Goal: Information Seeking & Learning: Find specific fact

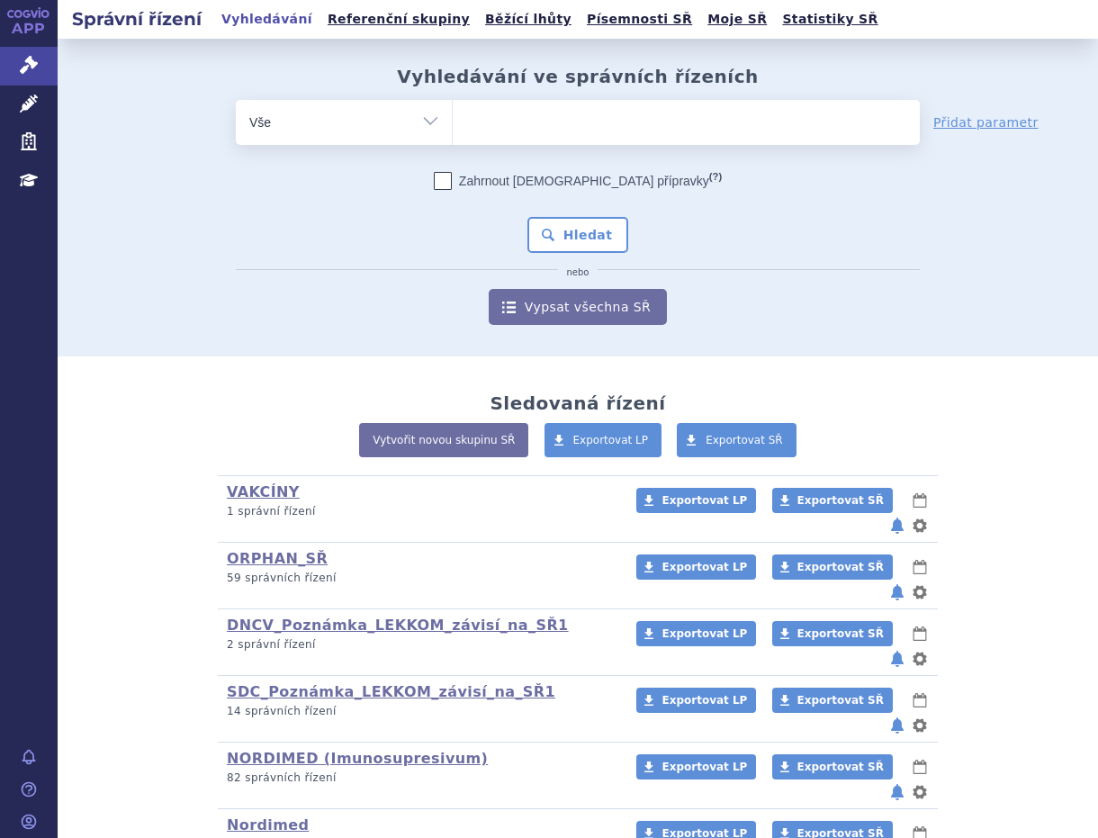
click at [541, 123] on ul at bounding box center [686, 119] width 467 height 38
click at [453, 123] on select at bounding box center [452, 121] width 1 height 45
paste input "B02BD02"
type input "B02BD02"
select select "B02BD02"
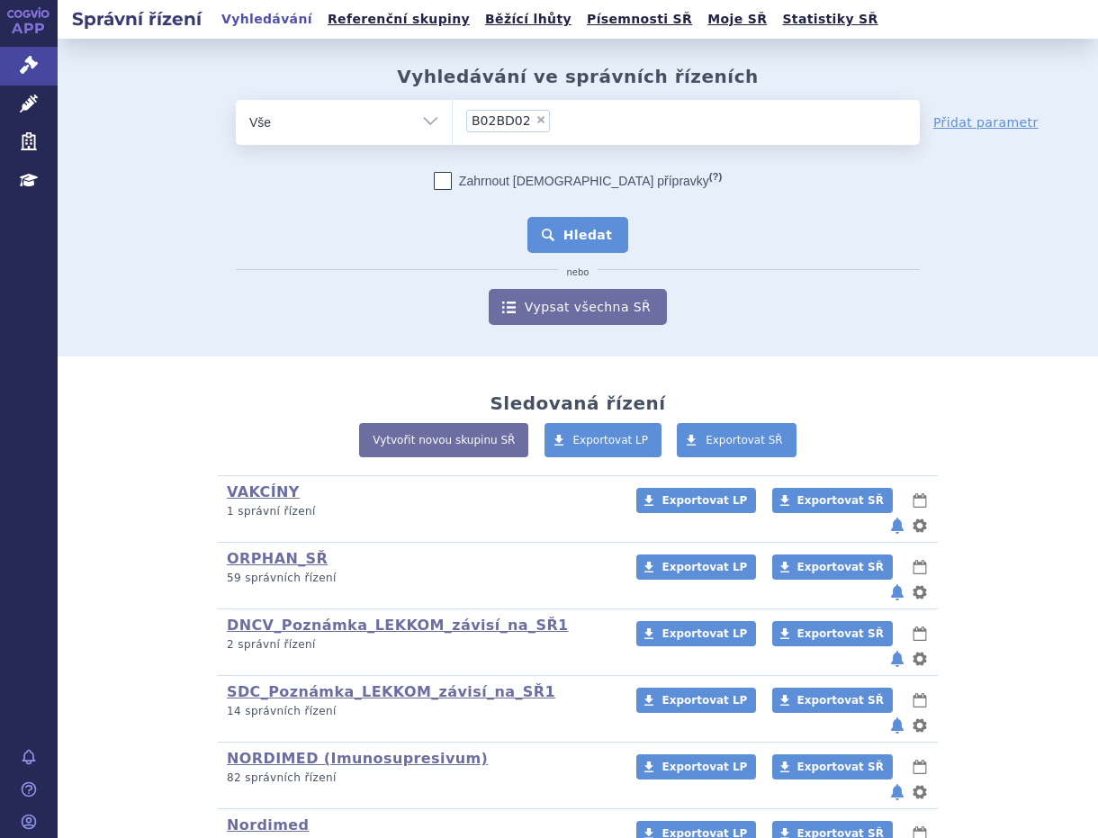
click at [545, 231] on button "Hledat" at bounding box center [579, 235] width 102 height 36
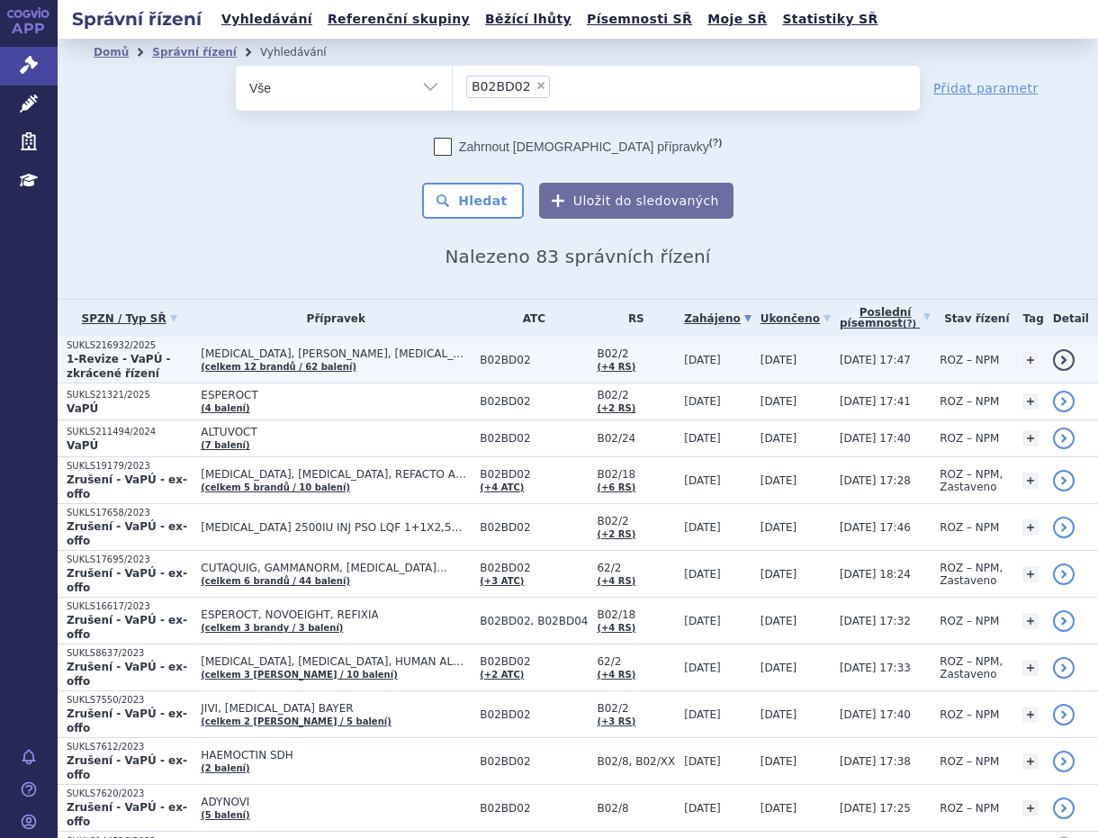
click at [253, 356] on span "ADVATE, ADYNOVI, AFSTYLA…" at bounding box center [336, 353] width 270 height 13
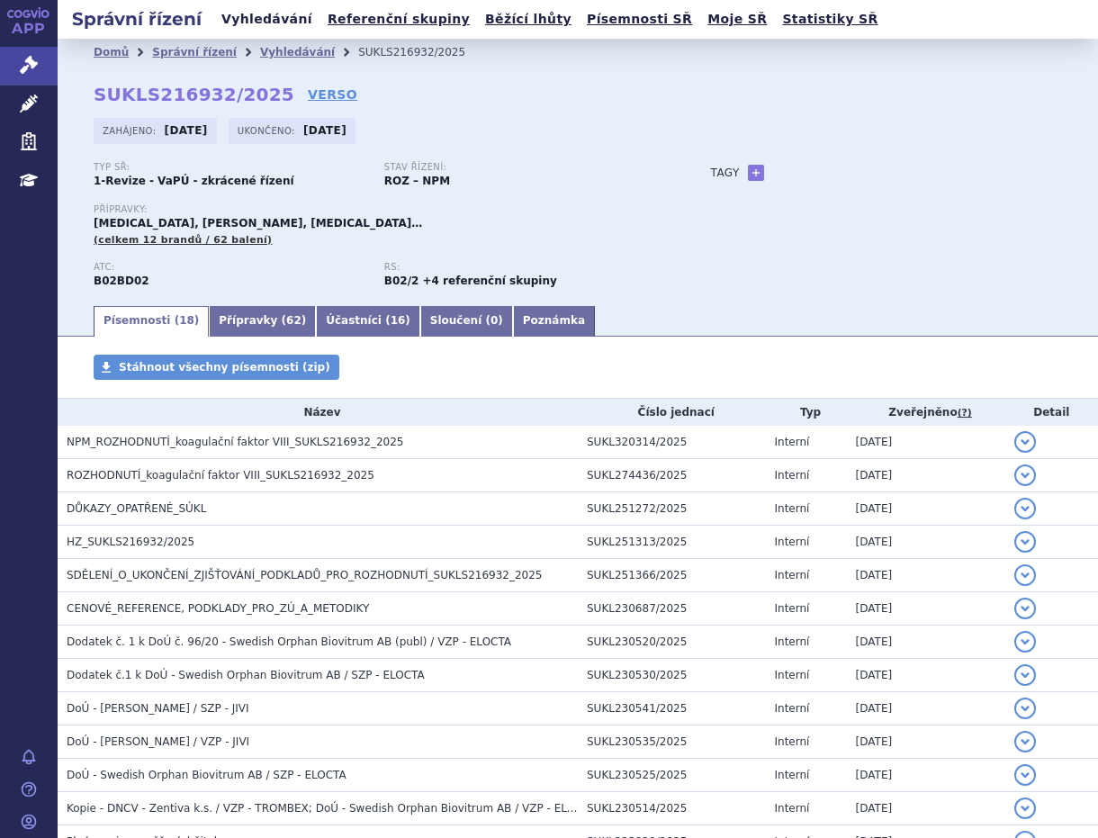
click at [258, 15] on link "Vyhledávání" at bounding box center [267, 19] width 102 height 24
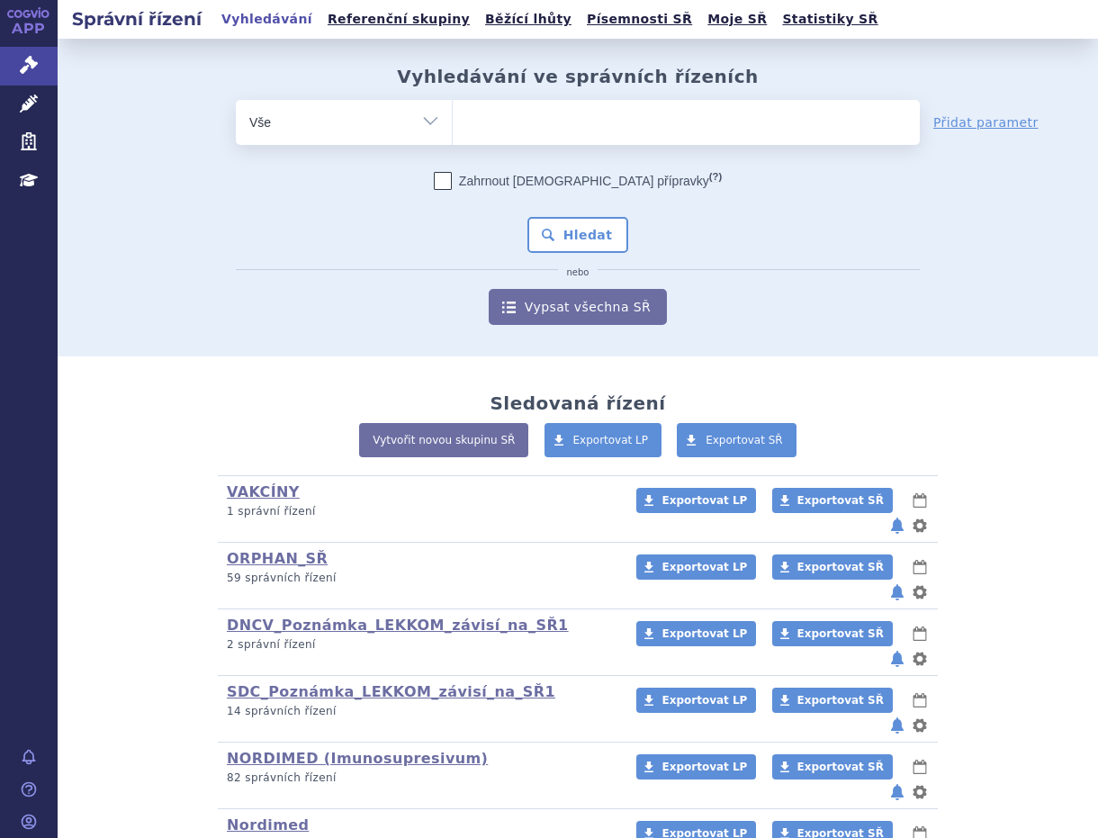
click at [466, 104] on ul at bounding box center [686, 119] width 467 height 38
click at [453, 104] on select at bounding box center [452, 121] width 1 height 45
paste input "B02BD02"
type input "B02BD02"
select select "B02BD02"
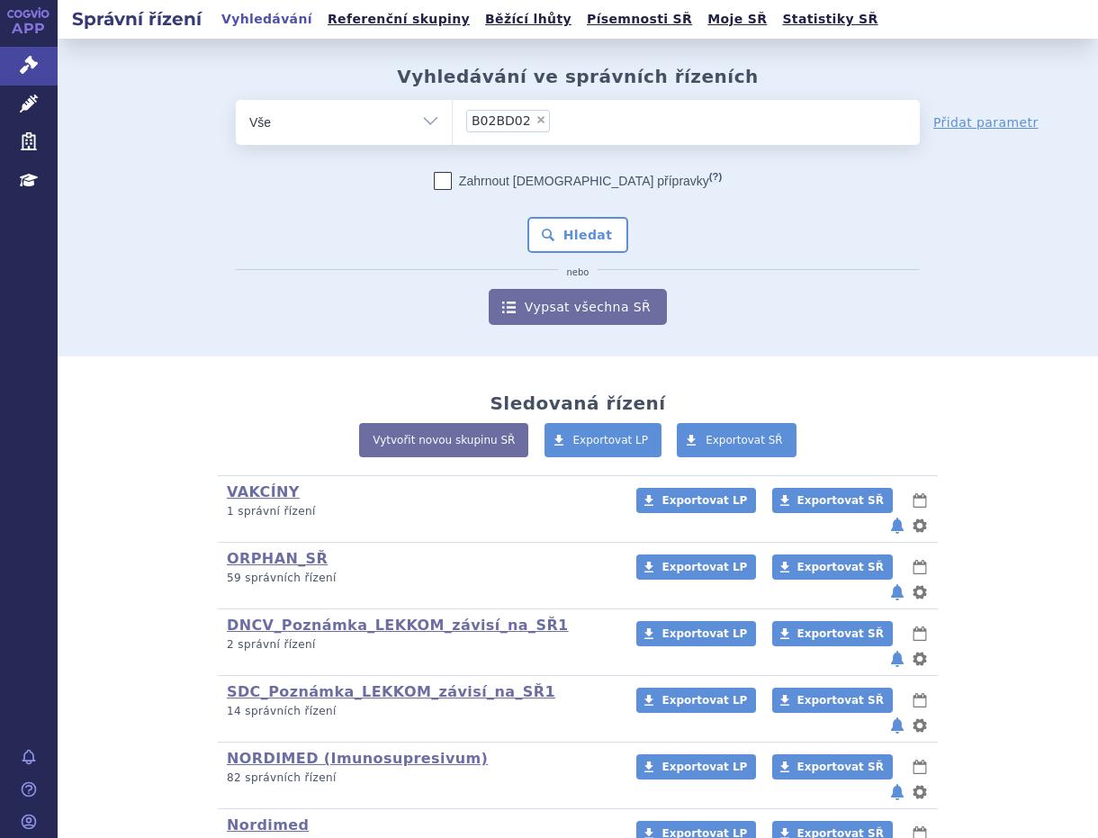
click at [536, 119] on span "×" at bounding box center [541, 119] width 11 height 11
click at [453, 119] on select "B02BD02" at bounding box center [452, 121] width 1 height 45
select select
paste input "0168928"
type input "0168928"
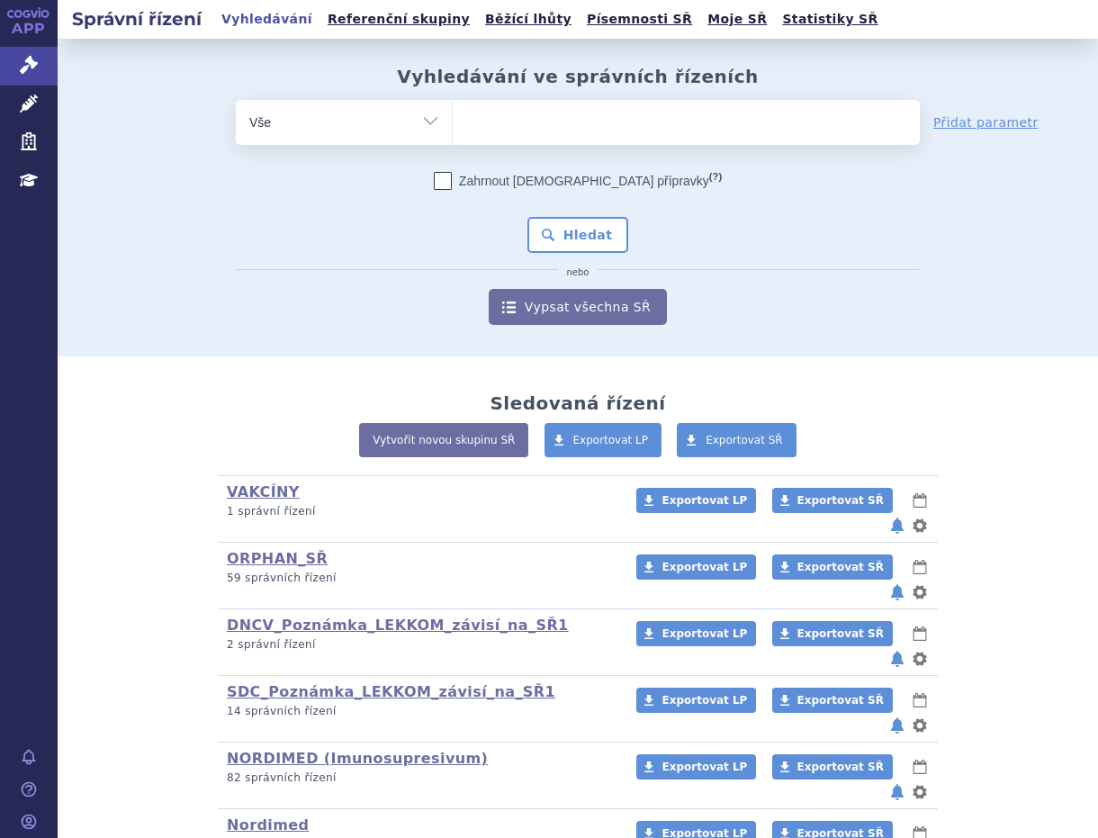
select select "0168928"
drag, startPoint x: 573, startPoint y: 223, endPoint x: 590, endPoint y: 230, distance: 17.4
click at [576, 225] on button "Hledat" at bounding box center [579, 235] width 102 height 36
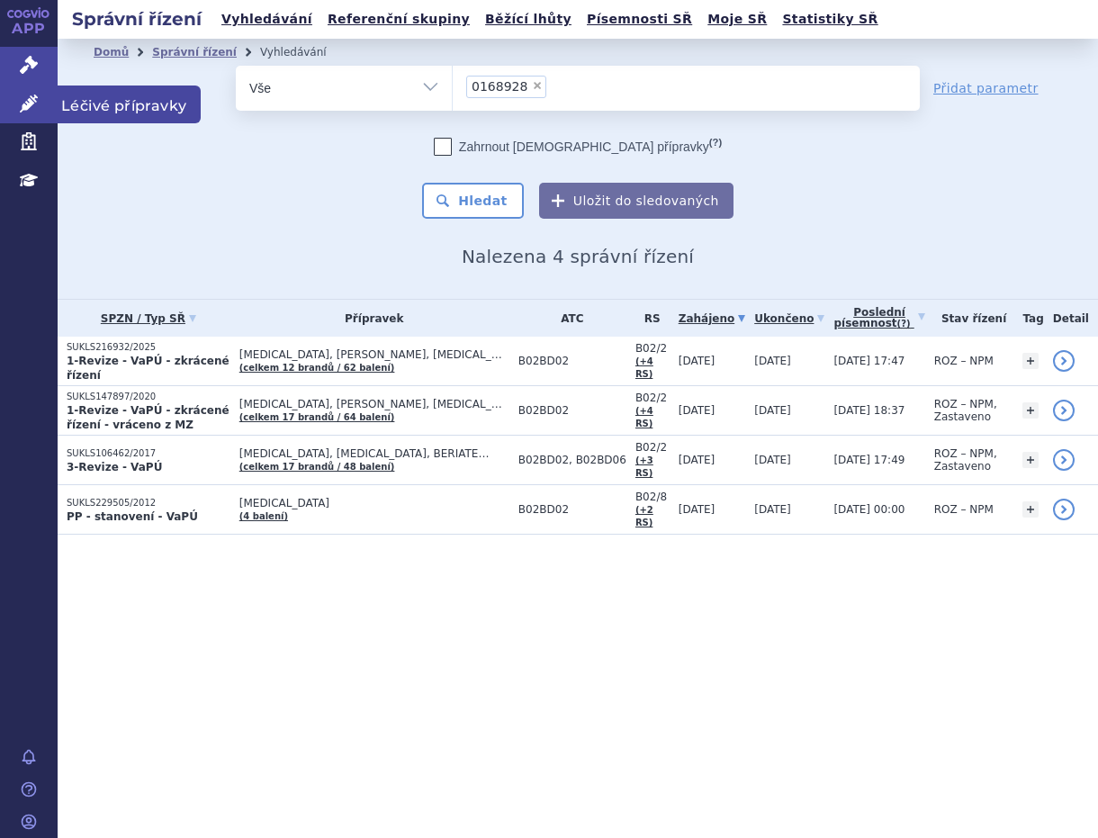
click at [91, 106] on span "Léčivé přípravky" at bounding box center [129, 105] width 143 height 38
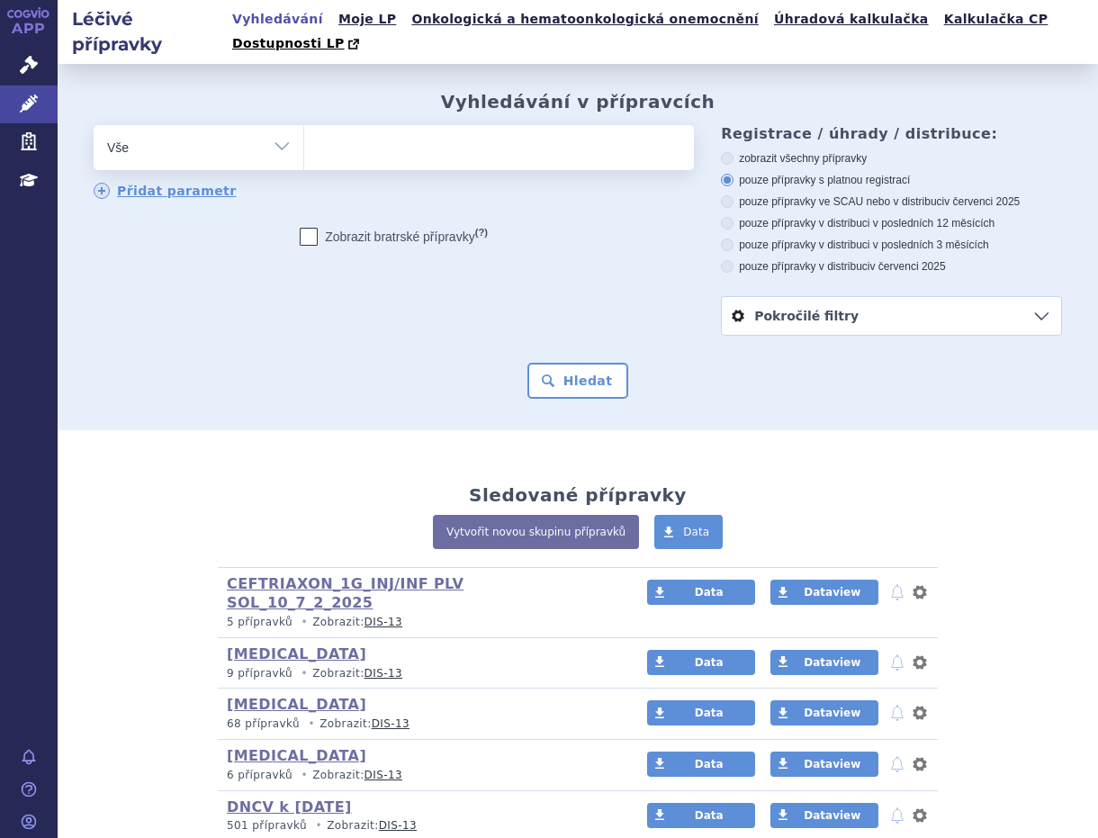
type input "0168928"
select select "0168928"
click at [570, 363] on button "Hledat" at bounding box center [579, 381] width 102 height 36
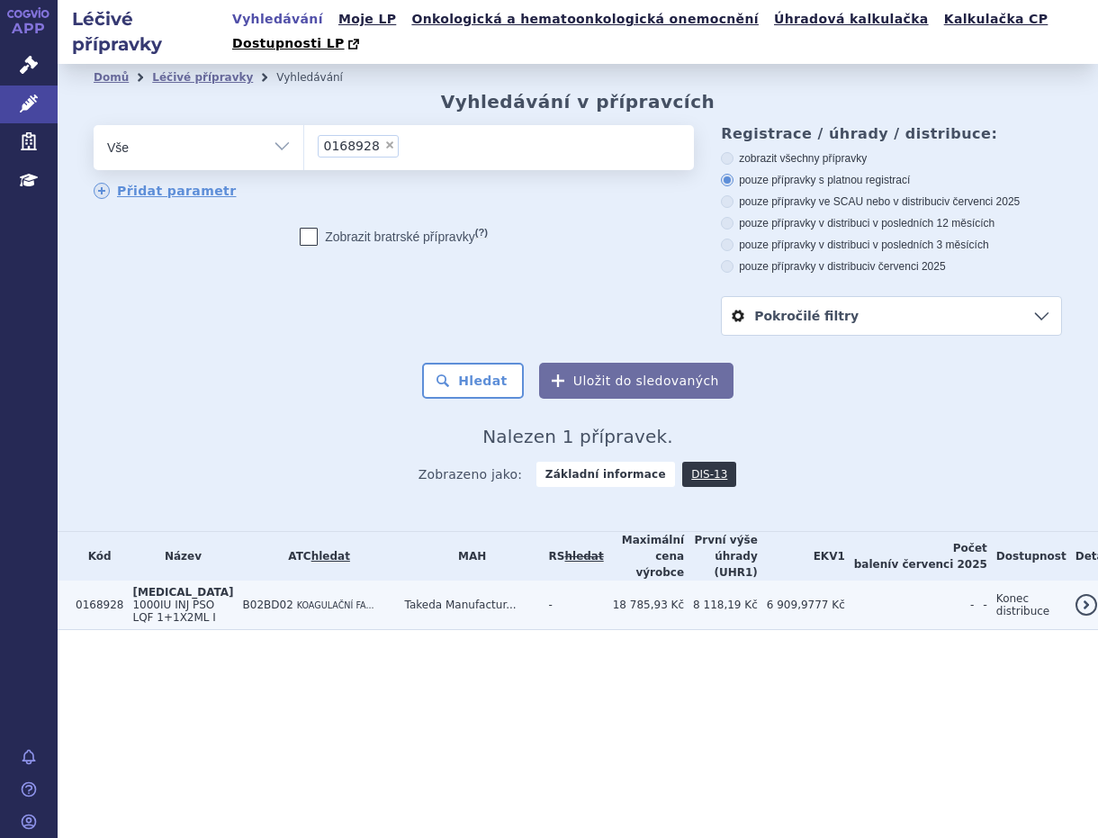
click at [456, 581] on td "Takeda Manufactur..." at bounding box center [468, 606] width 144 height 50
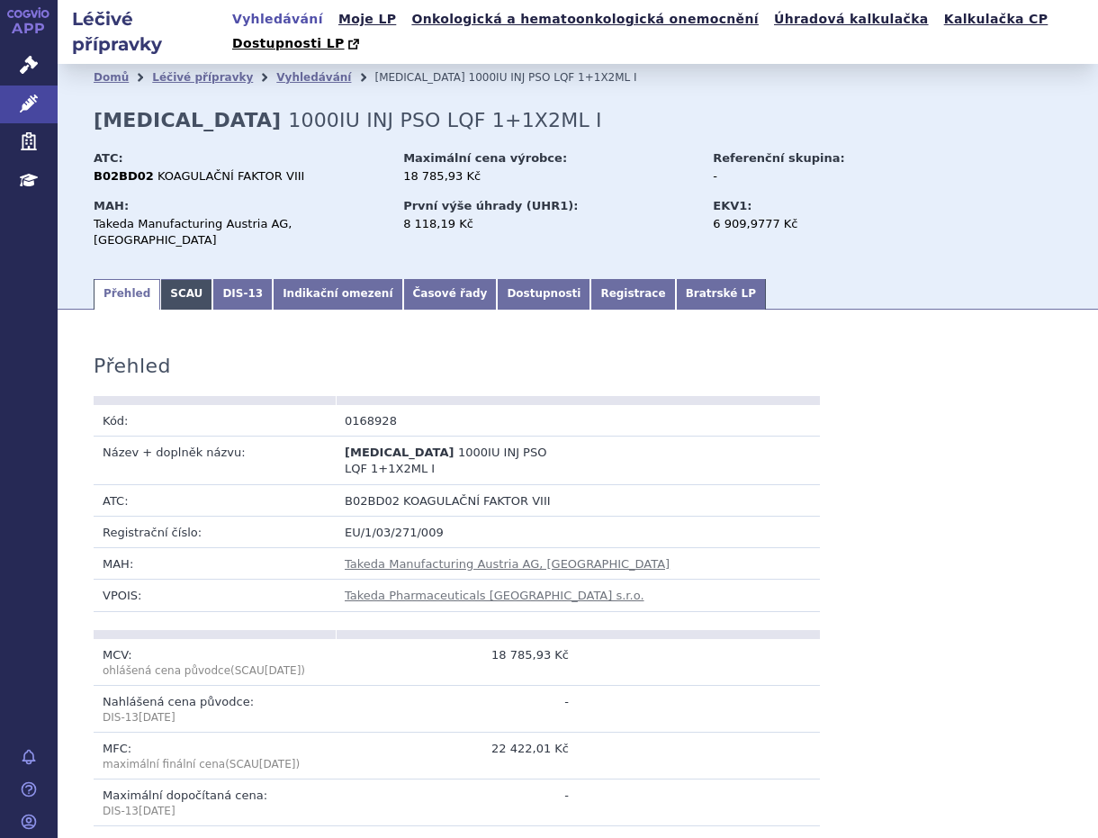
click at [184, 279] on link "SCAU" at bounding box center [186, 294] width 52 height 31
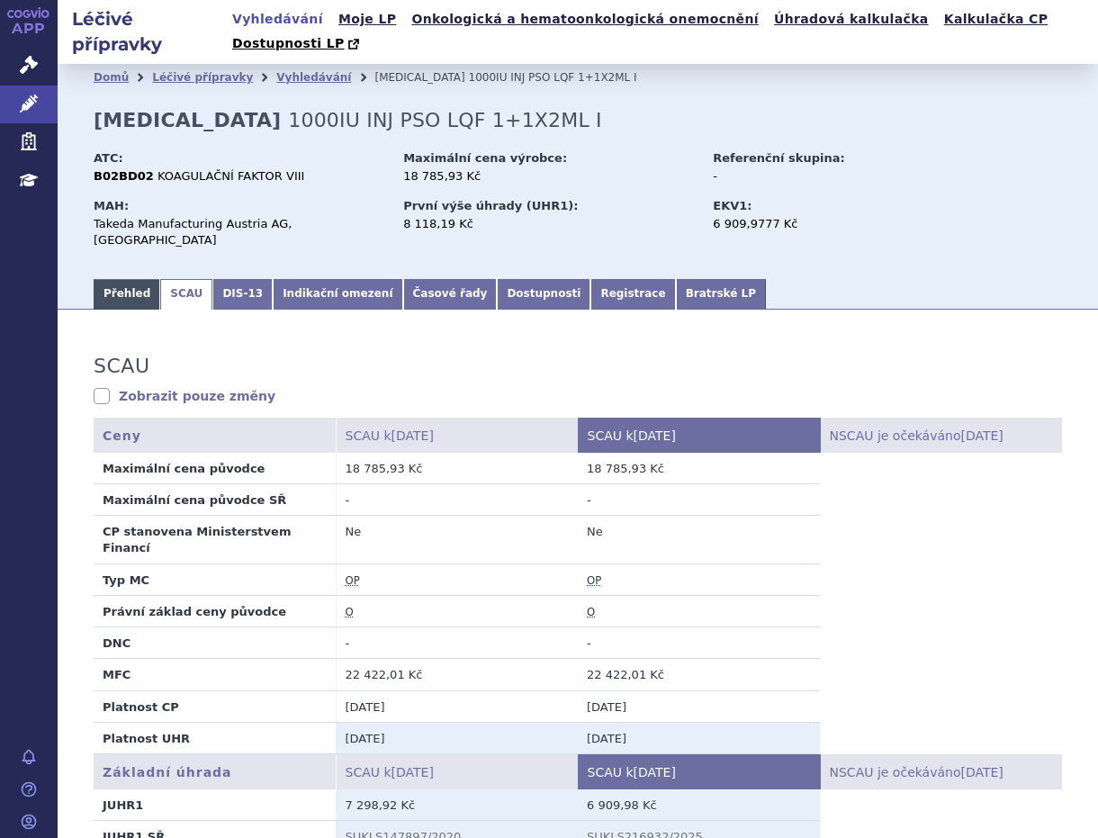
click at [119, 279] on link "Přehled" at bounding box center [127, 294] width 67 height 31
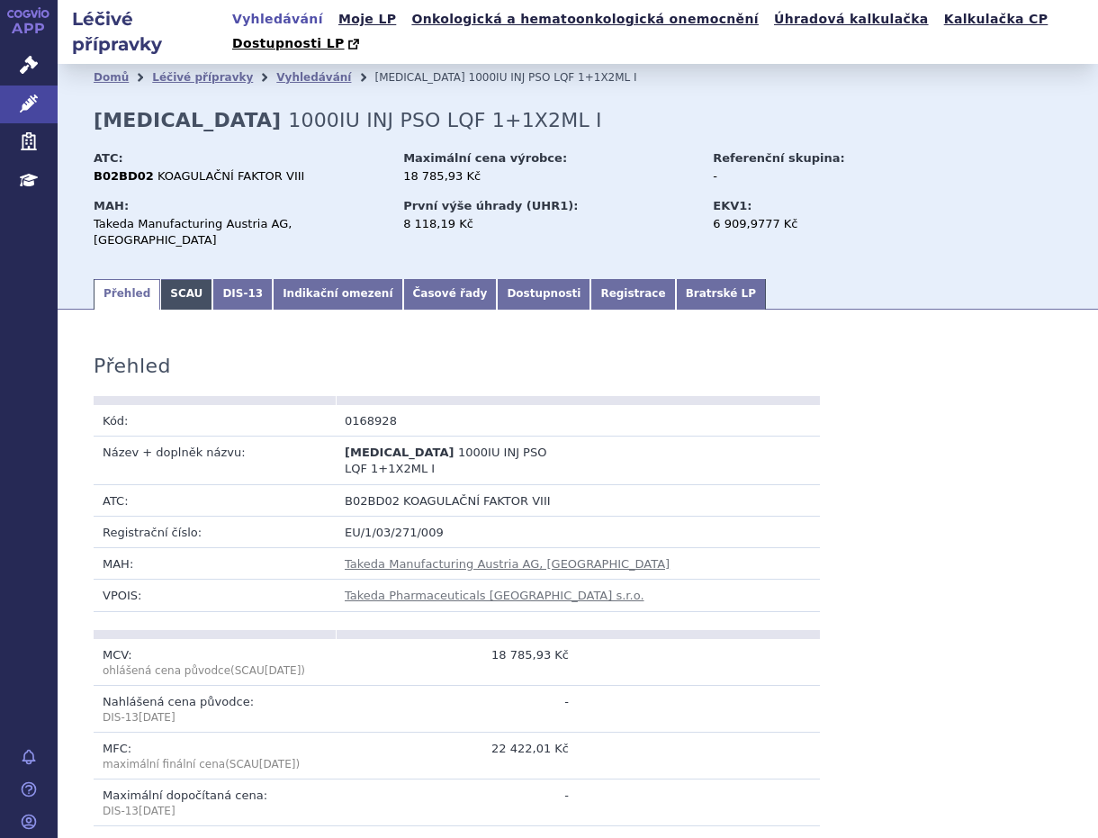
drag, startPoint x: 182, startPoint y: 254, endPoint x: 171, endPoint y: 265, distance: 15.3
click at [181, 279] on link "SCAU" at bounding box center [186, 294] width 52 height 31
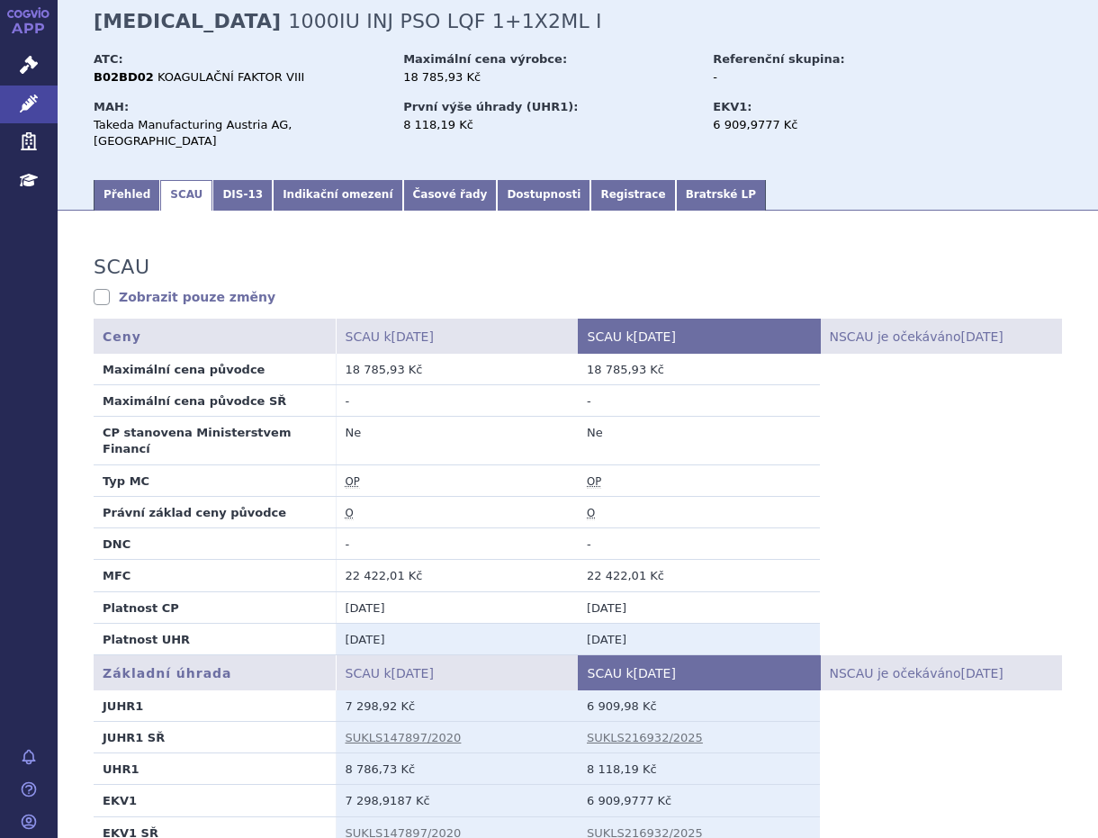
scroll to position [100, 0]
drag, startPoint x: 573, startPoint y: 523, endPoint x: 641, endPoint y: 526, distance: 67.6
click at [641, 559] on td "22 422,01 Kč" at bounding box center [699, 575] width 242 height 32
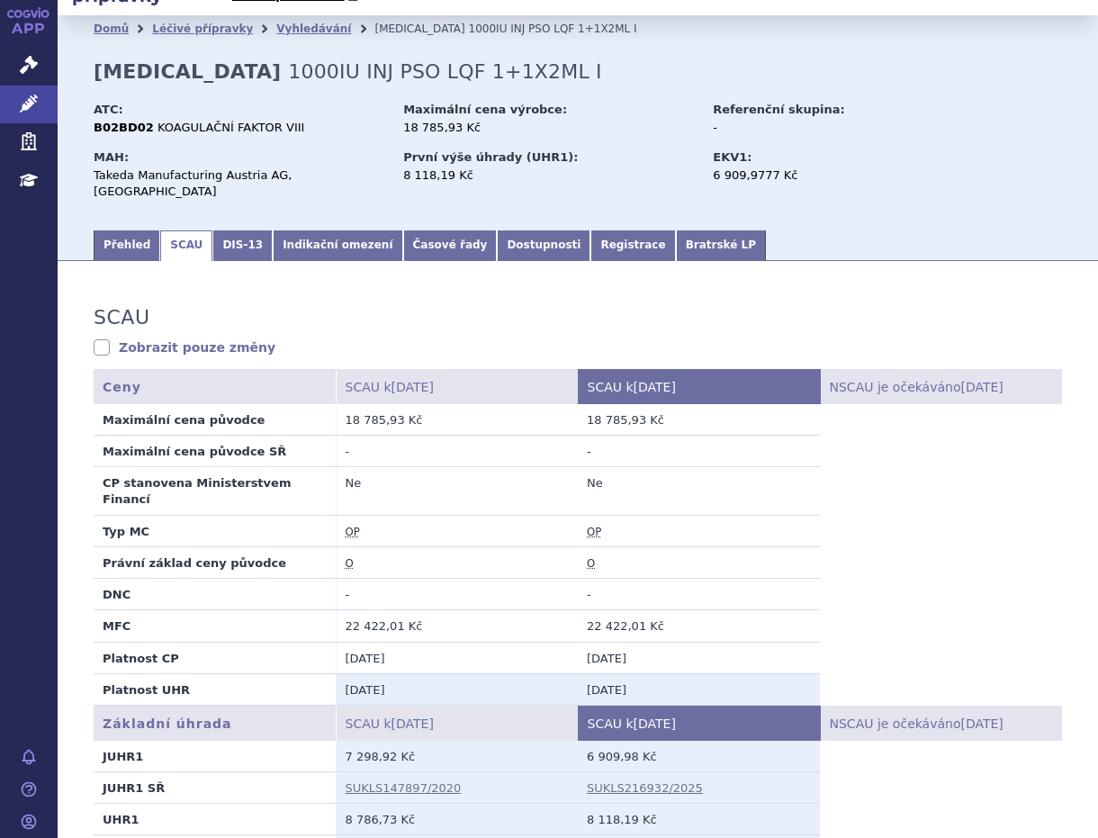
scroll to position [0, 0]
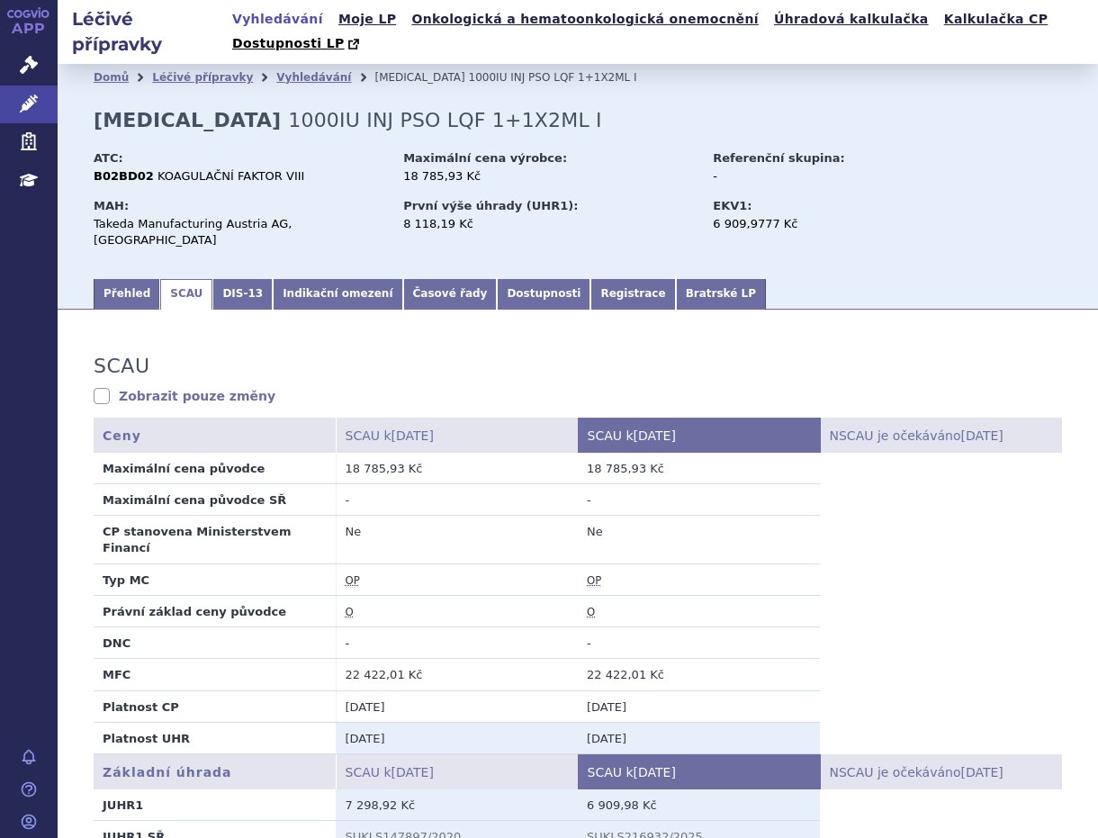
click at [264, 14] on link "Vyhledávání" at bounding box center [278, 19] width 102 height 24
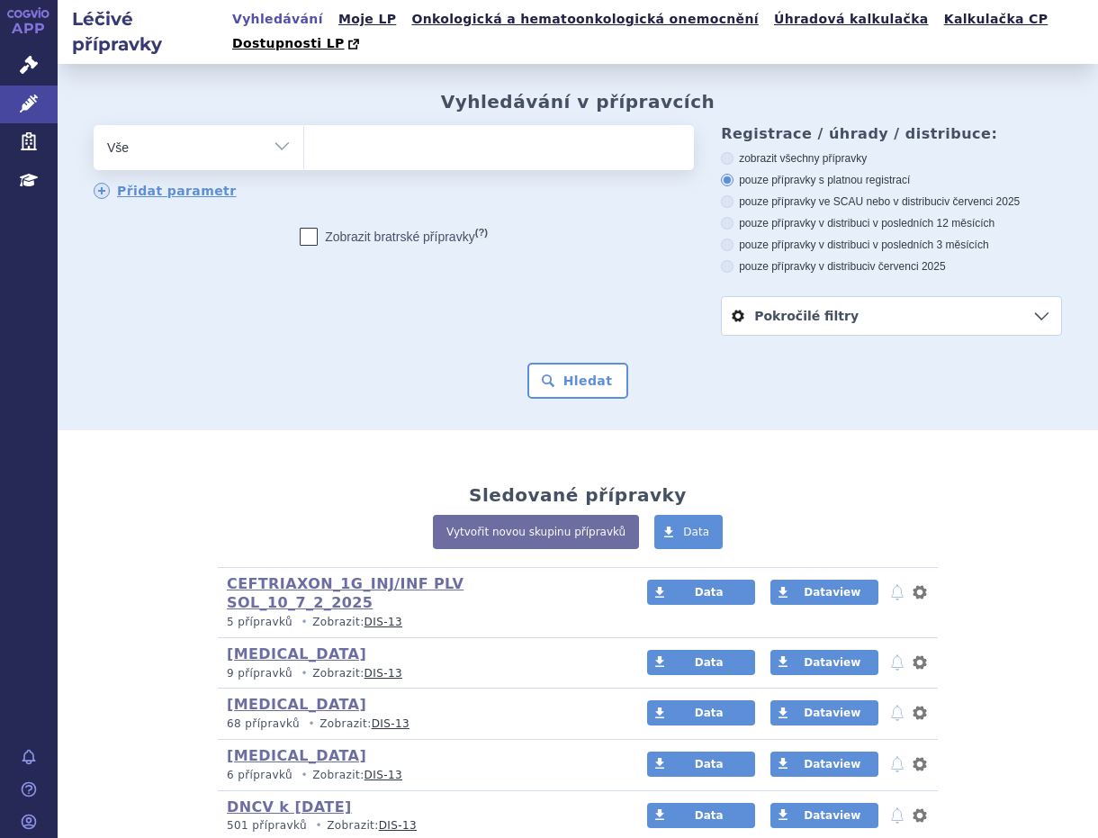
click at [344, 125] on ul at bounding box center [495, 144] width 383 height 38
click at [304, 124] on select at bounding box center [303, 146] width 1 height 45
paste input "0083443"
type input "0083443"
select select "0083443"
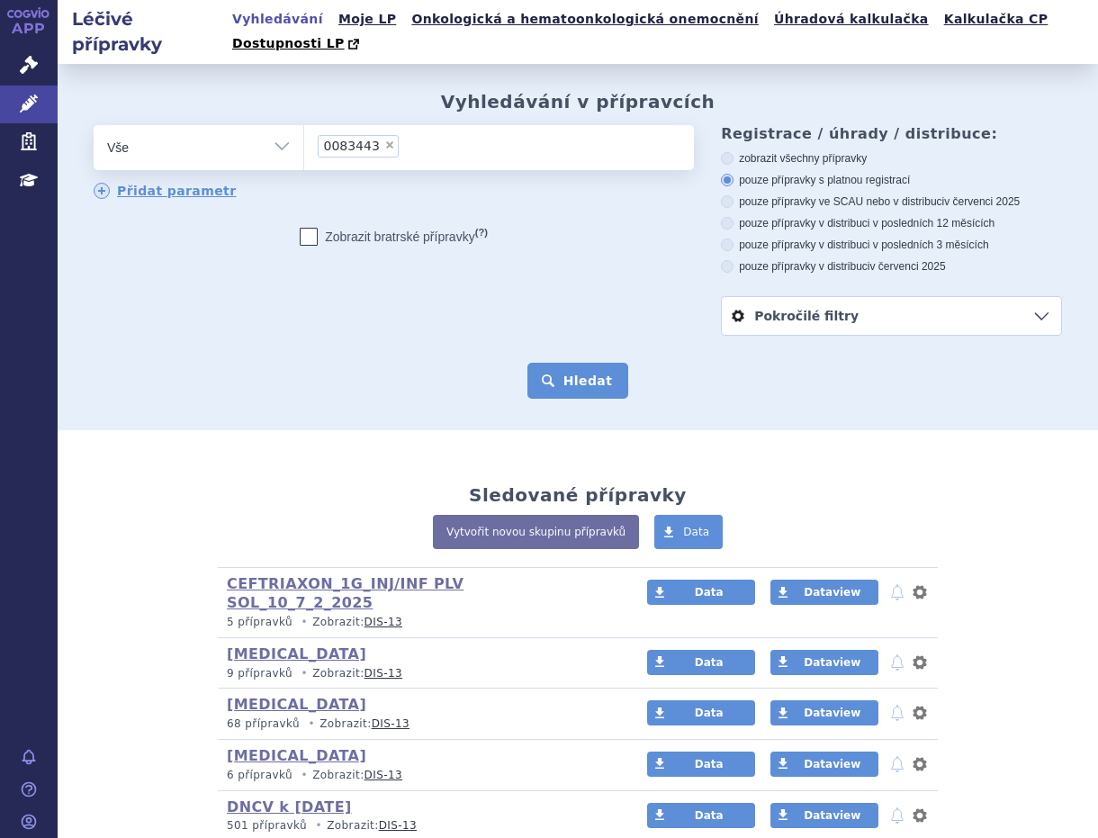
click at [578, 363] on button "Hledat" at bounding box center [579, 381] width 102 height 36
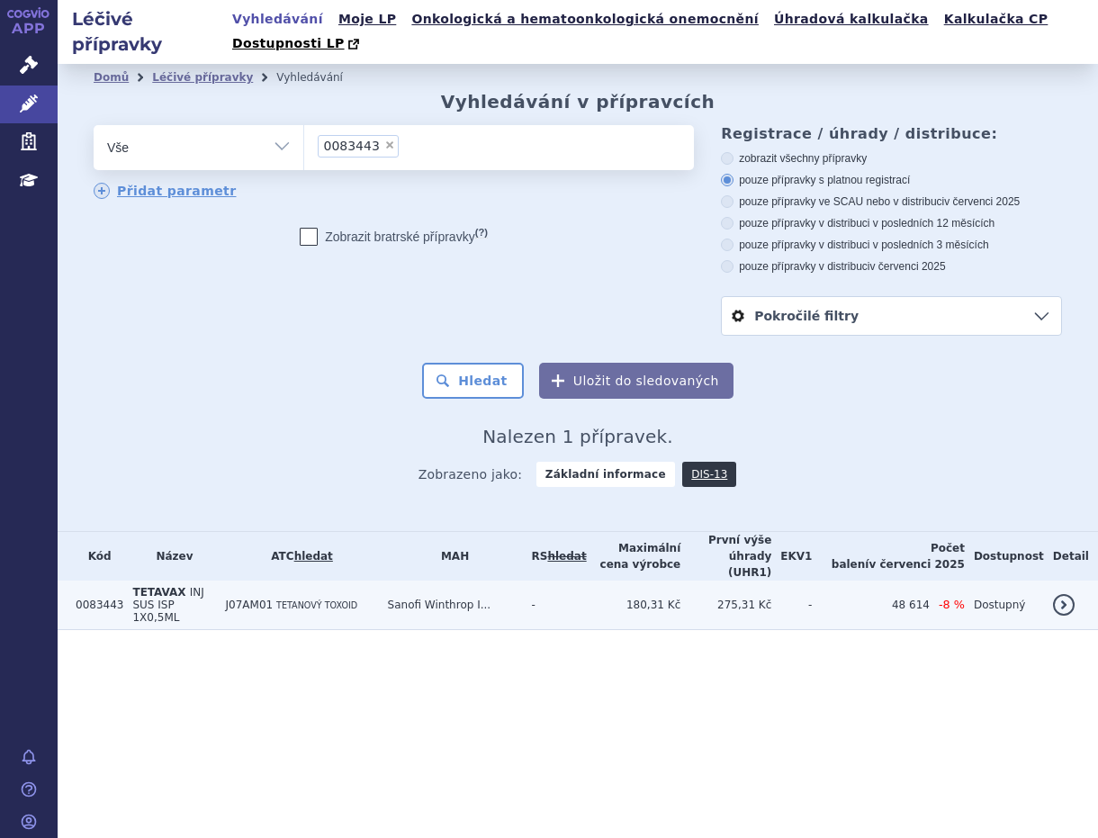
click at [167, 581] on td "TETAVAX INJ SUS ISP 1X0,5ML" at bounding box center [169, 606] width 93 height 50
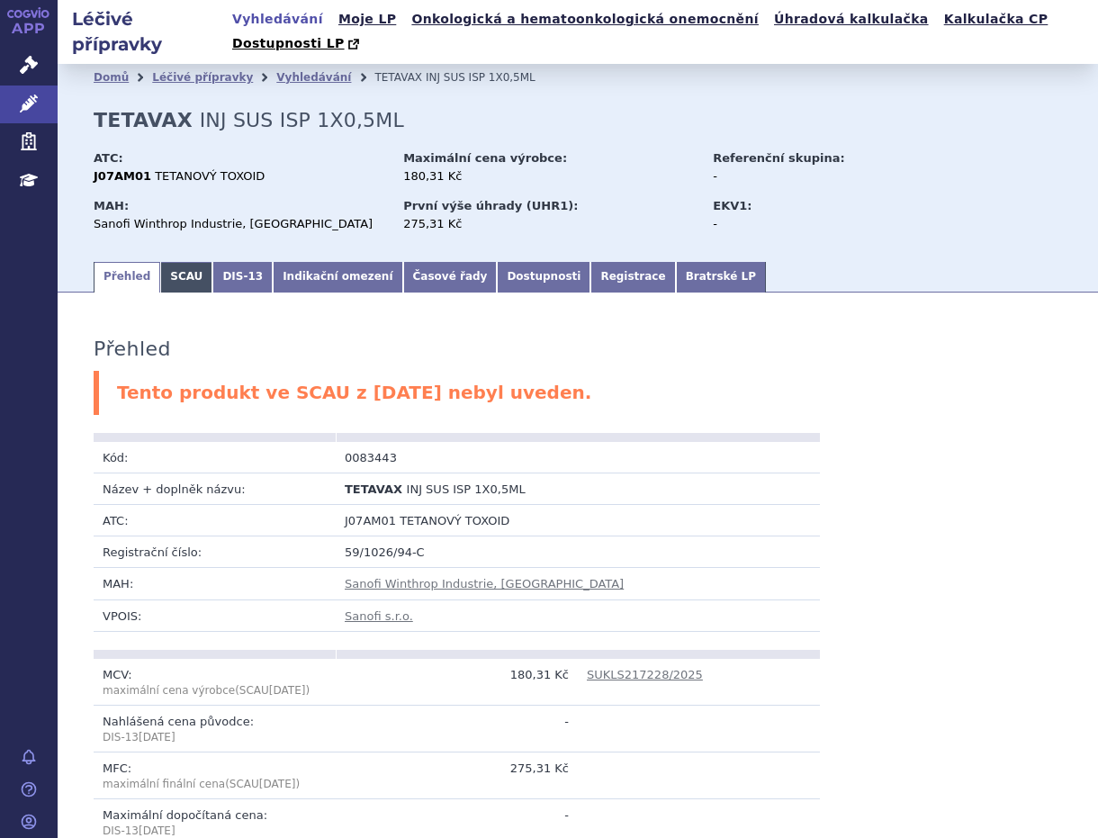
click at [160, 262] on link "SCAU" at bounding box center [186, 277] width 52 height 31
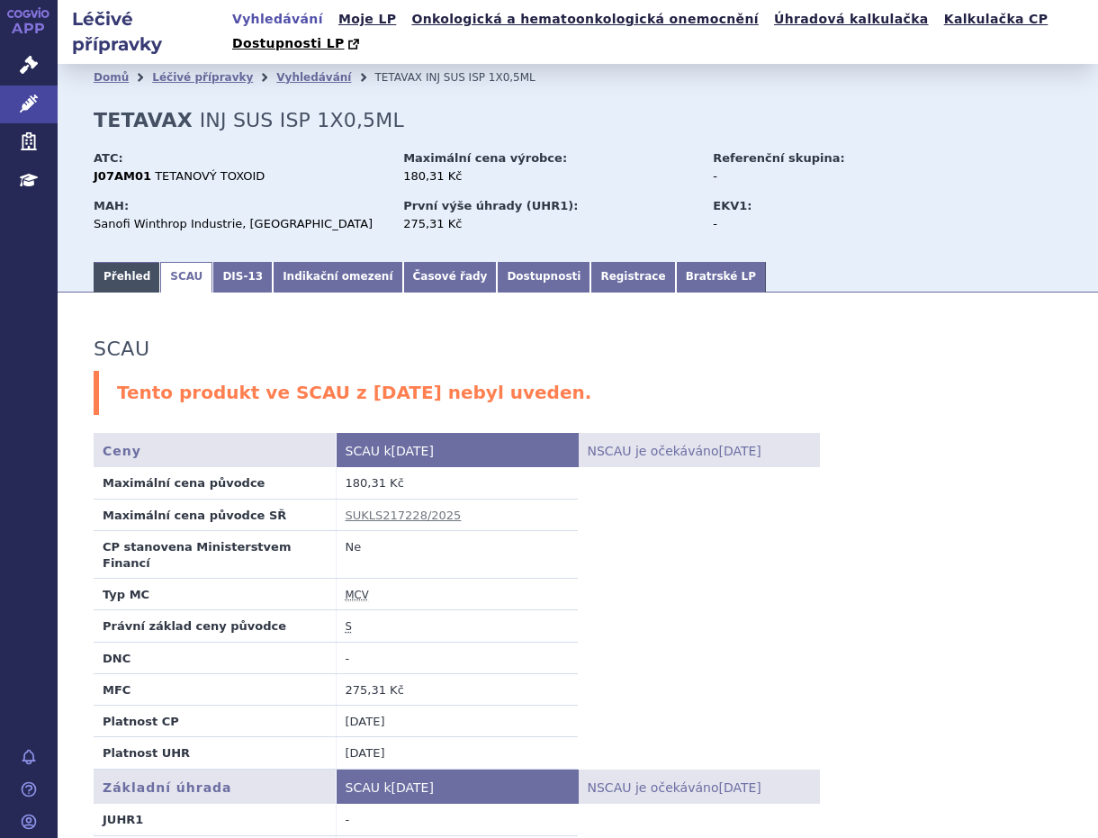
click at [94, 262] on link "Přehled" at bounding box center [127, 277] width 67 height 31
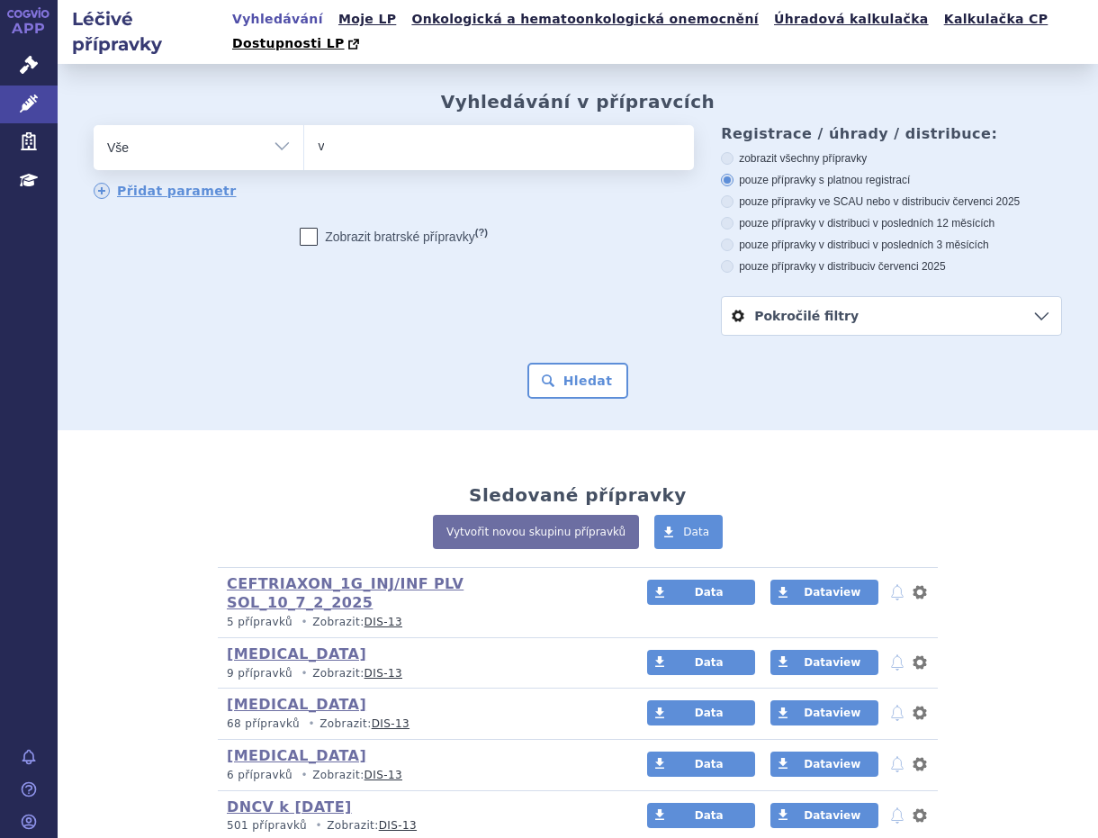
type input "ve"
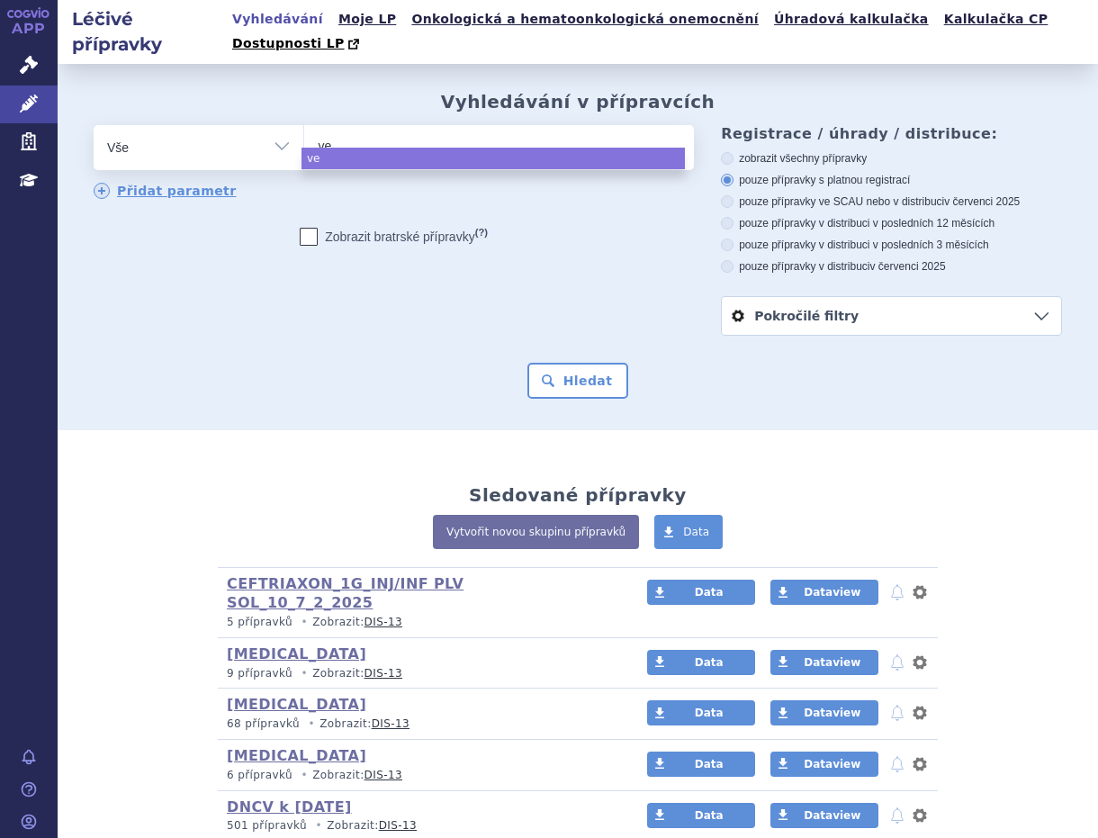
type input "ver"
type input "vero"
type input "verora"
type input "verorab"
select select "verorab"
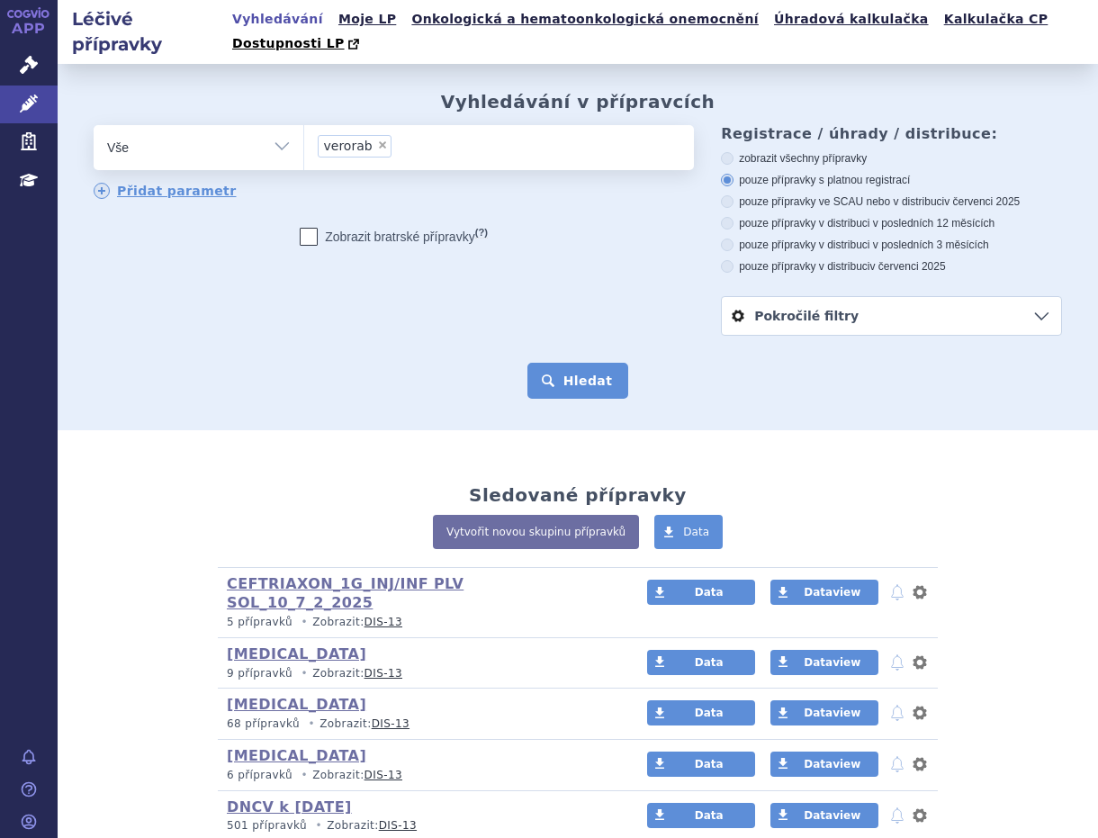
click at [565, 363] on button "Hledat" at bounding box center [579, 381] width 102 height 36
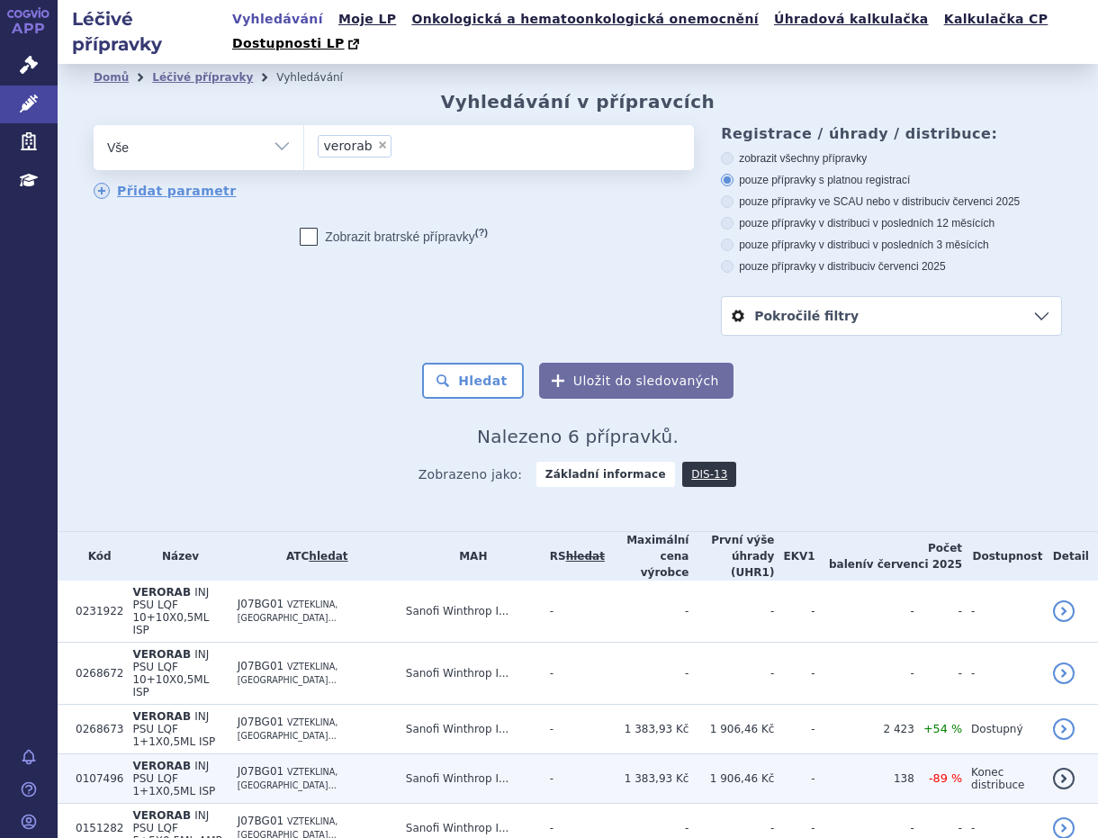
click at [172, 760] on span "INJ PSU LQF 1+1X0,5ML ISP" at bounding box center [173, 779] width 83 height 38
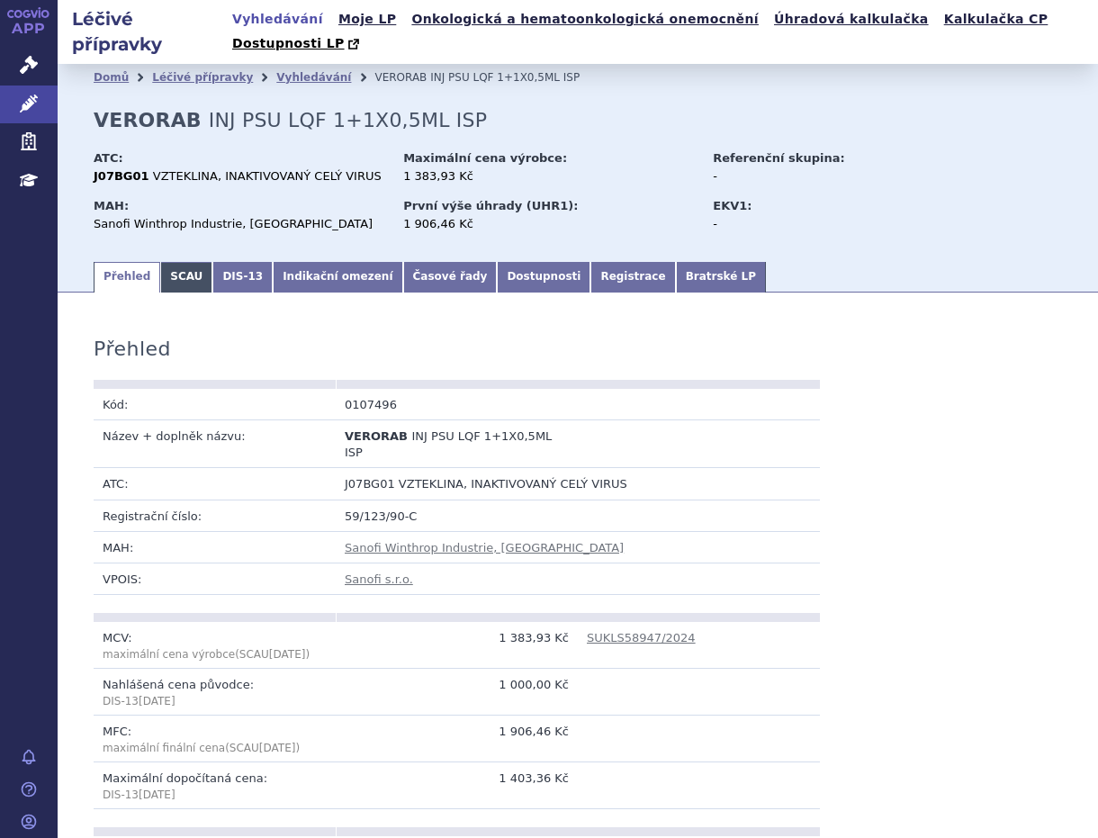
click at [175, 262] on link "SCAU" at bounding box center [186, 277] width 52 height 31
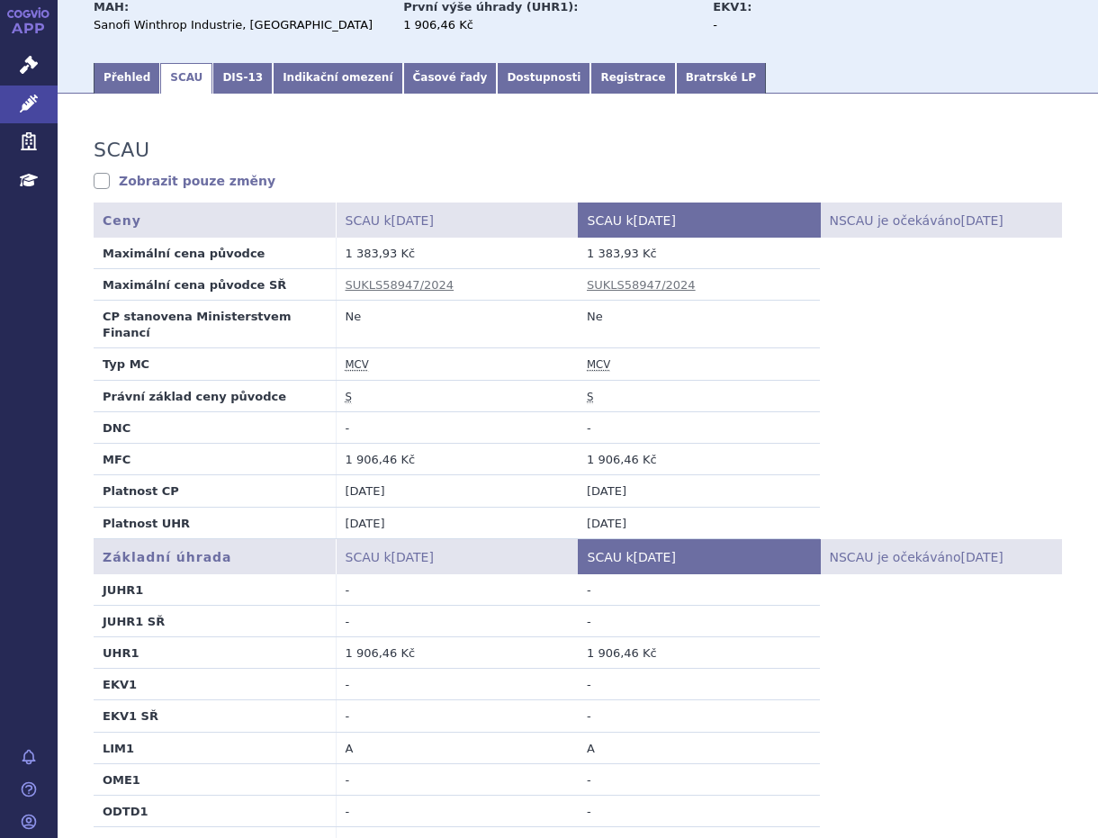
scroll to position [200, 0]
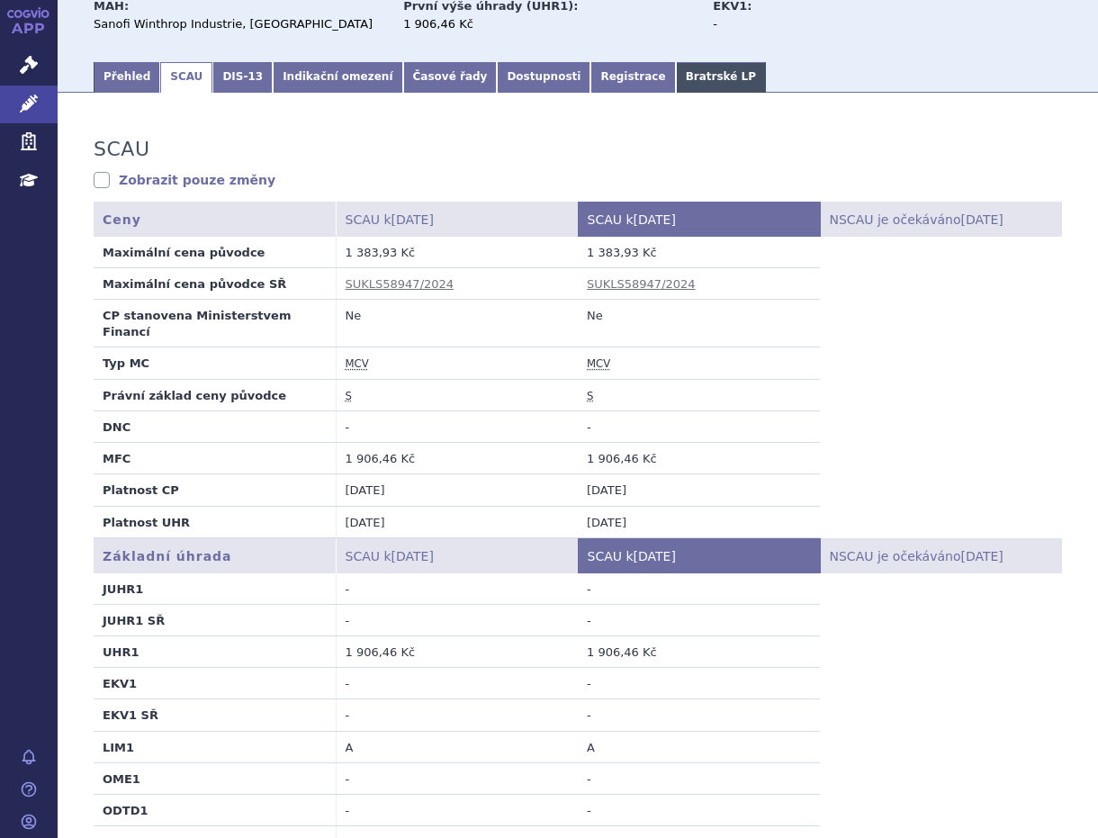
click at [676, 62] on link "Bratrské LP" at bounding box center [721, 77] width 90 height 31
